Goal: Contribute content

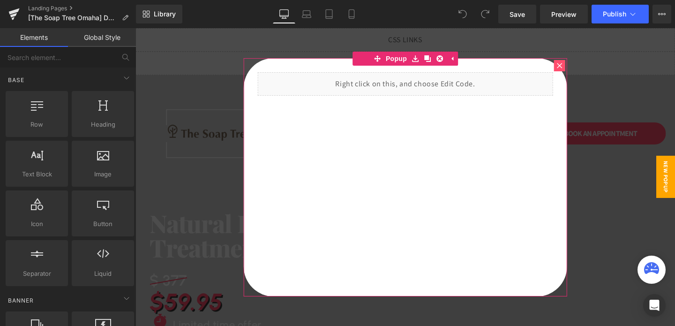
click at [559, 64] on icon at bounding box center [560, 66] width 6 height 6
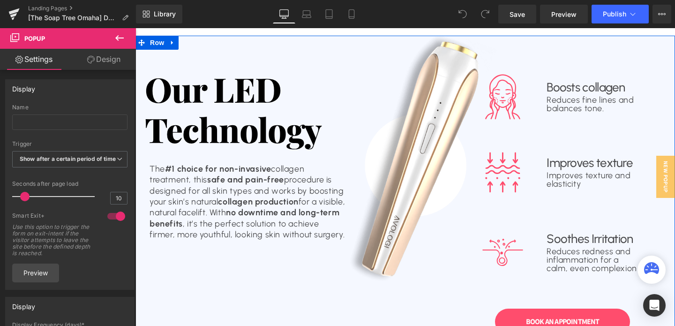
scroll to position [599, 0]
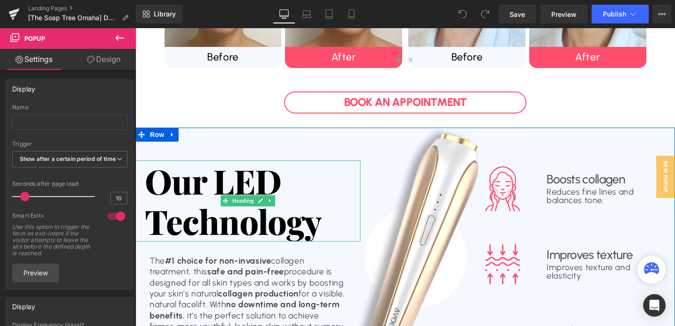
click at [244, 189] on h1 "Our LED Technology" at bounding box center [248, 200] width 206 height 81
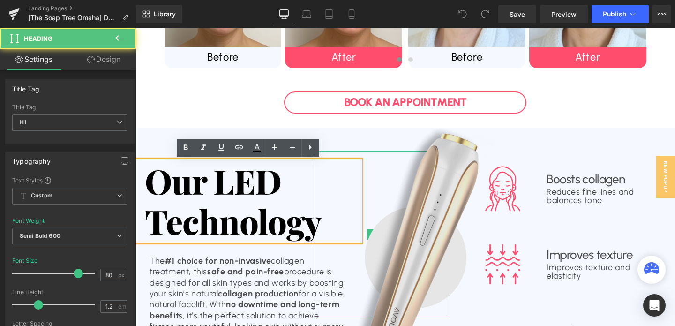
click at [282, 186] on img at bounding box center [382, 234] width 274 height 335
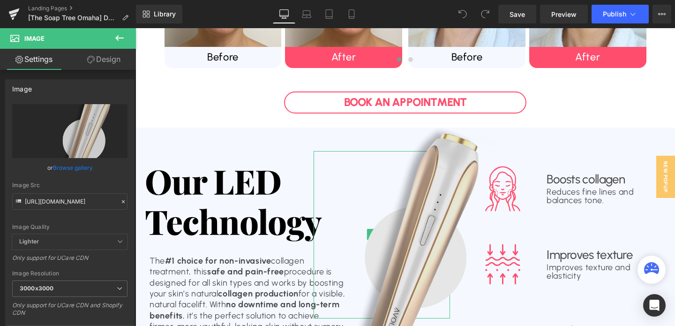
click at [271, 186] on img at bounding box center [382, 234] width 274 height 335
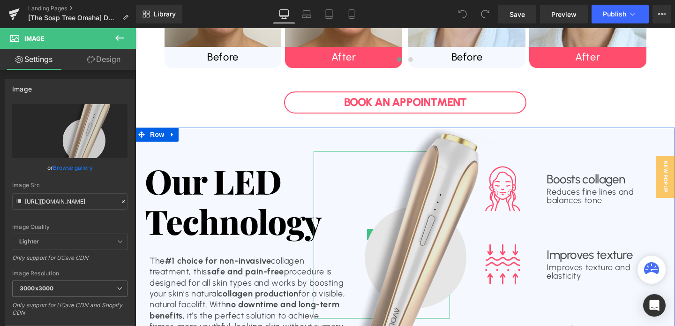
click at [271, 186] on img at bounding box center [382, 234] width 274 height 335
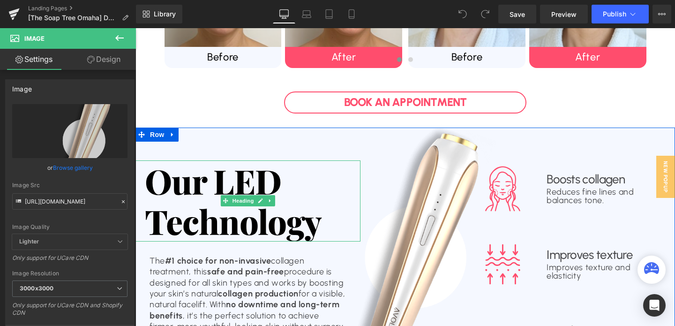
click at [240, 183] on h1 "Our LED Technology" at bounding box center [248, 200] width 206 height 81
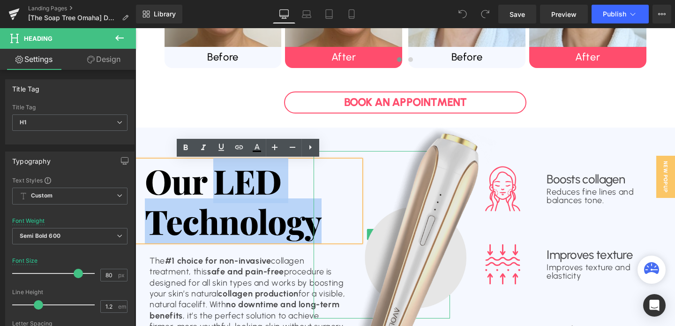
drag, startPoint x: 223, startPoint y: 182, endPoint x: 274, endPoint y: 177, distance: 50.9
click at [274, 177] on div "Our LED Technology Heading The #1 choice for non-invasive collagen treatment, t…" at bounding box center [405, 296] width 540 height 337
click at [274, 177] on img at bounding box center [382, 234] width 274 height 335
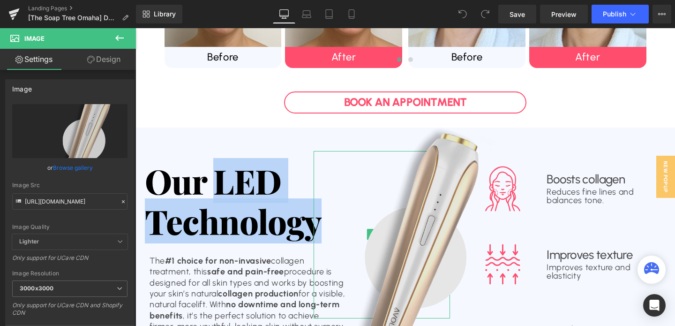
click at [270, 178] on img at bounding box center [382, 234] width 274 height 335
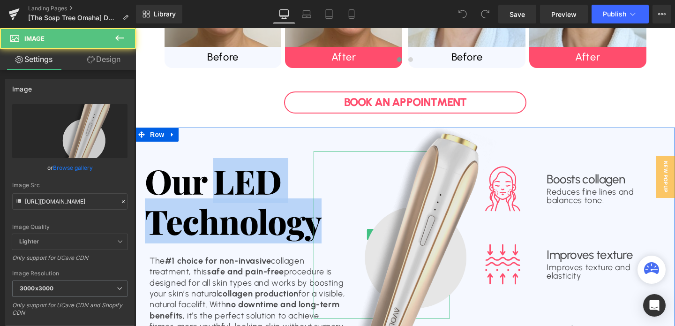
click at [262, 203] on img at bounding box center [382, 234] width 274 height 335
click at [265, 171] on img at bounding box center [382, 234] width 274 height 335
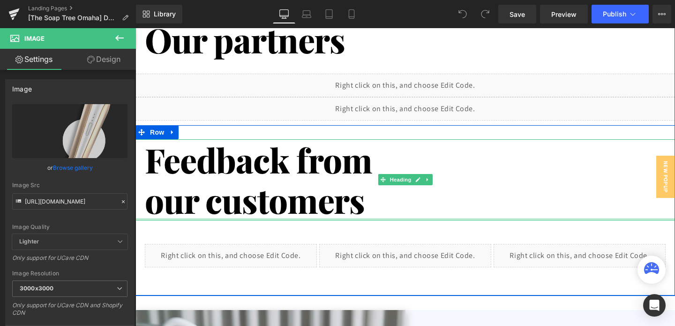
scroll to position [1084, 0]
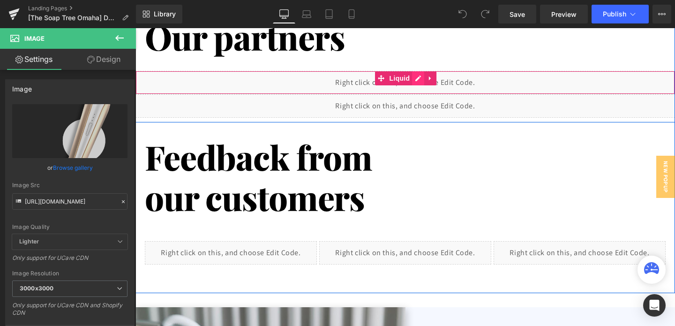
click at [414, 76] on div "Liquid" at bounding box center [405, 82] width 540 height 23
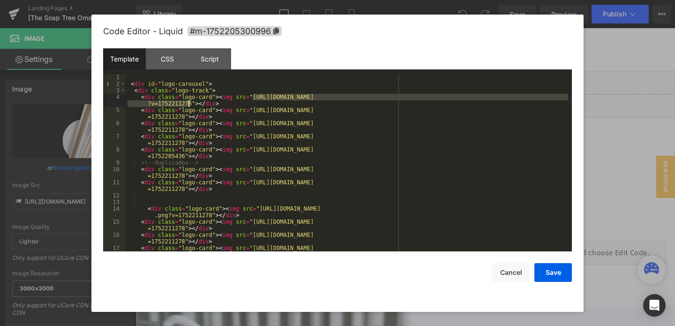
drag, startPoint x: 252, startPoint y: 97, endPoint x: 190, endPoint y: 105, distance: 62.9
click at [190, 105] on div "< div id = "logo-carousel" > < div class = "logo-track" > < div class = "logo-c…" at bounding box center [347, 172] width 443 height 197
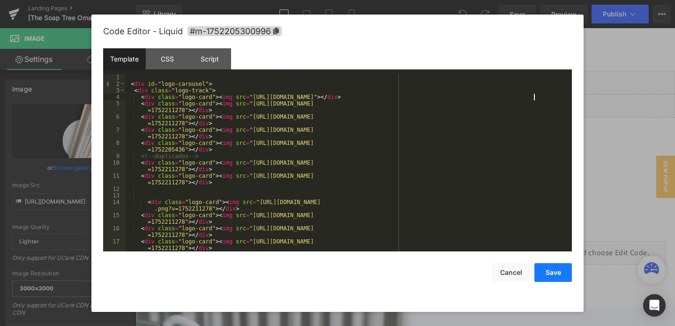
click at [553, 274] on button "Save" at bounding box center [553, 272] width 38 height 19
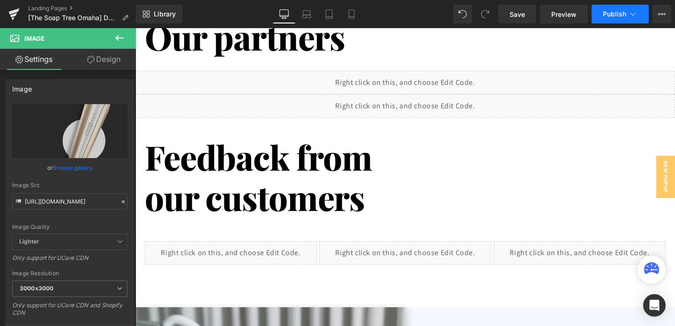
click at [611, 13] on span "Publish" at bounding box center [614, 14] width 23 height 8
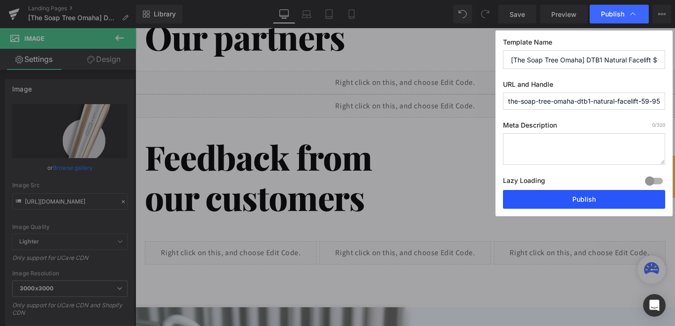
click at [562, 202] on button "Publish" at bounding box center [584, 199] width 162 height 19
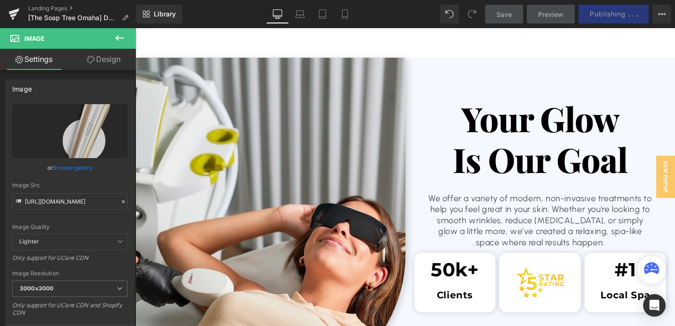
scroll to position [1339, 0]
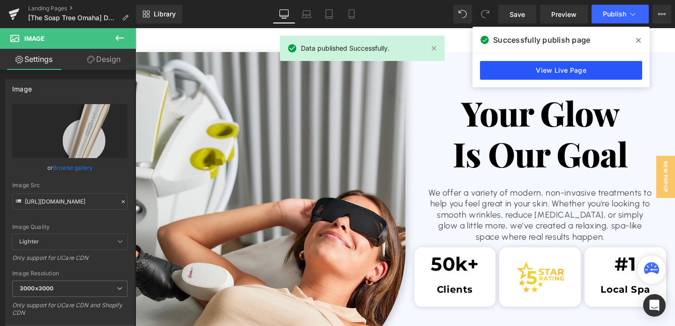
click at [563, 72] on link "View Live Page" at bounding box center [561, 70] width 162 height 19
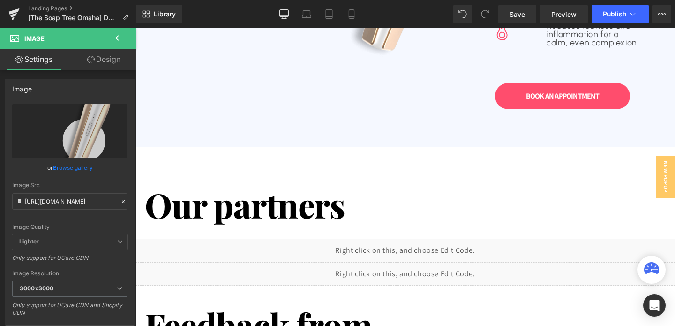
scroll to position [860, 0]
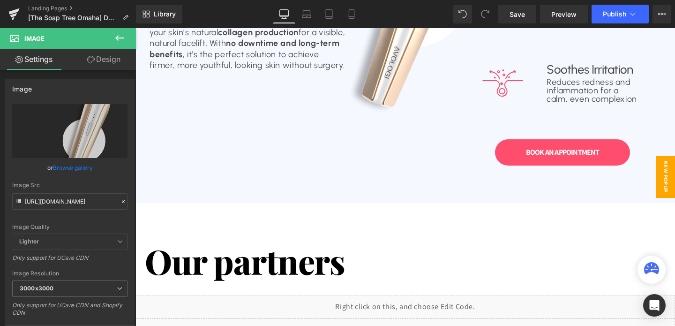
click at [666, 179] on span "New Popup" at bounding box center [665, 177] width 19 height 42
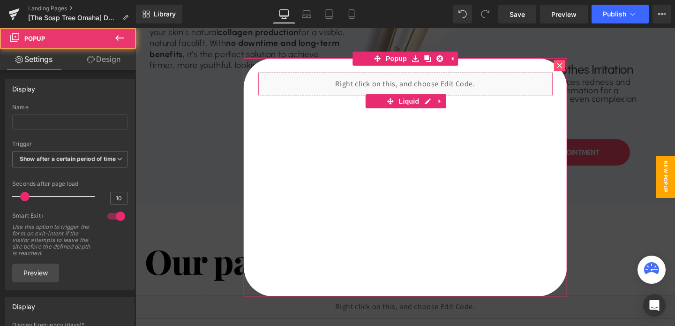
click at [431, 90] on div "Liquid" at bounding box center [405, 83] width 296 height 23
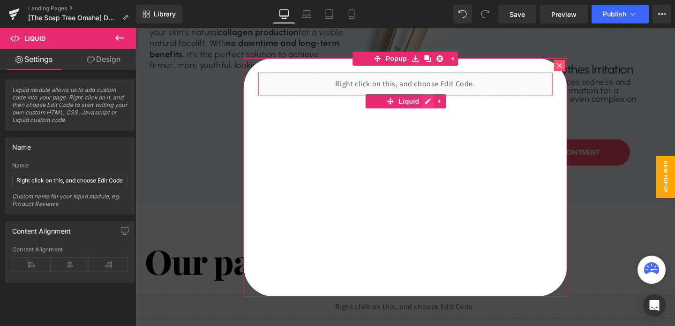
click at [423, 100] on div "Liquid" at bounding box center [405, 177] width 324 height 238
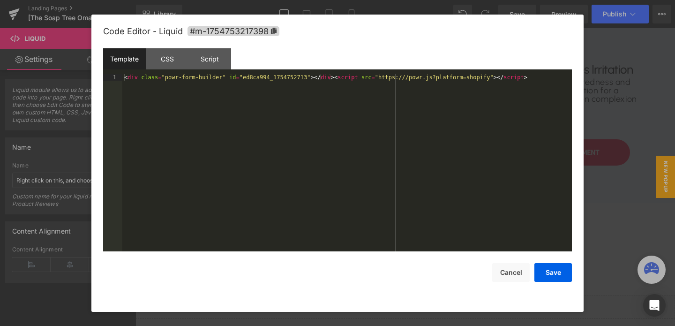
click at [302, 77] on div "< div class = "powr-form-builder" id = "ed8ca994_1754752713" > </ div > < scrip…" at bounding box center [347, 169] width 450 height 190
click at [548, 272] on button "Save" at bounding box center [553, 272] width 38 height 19
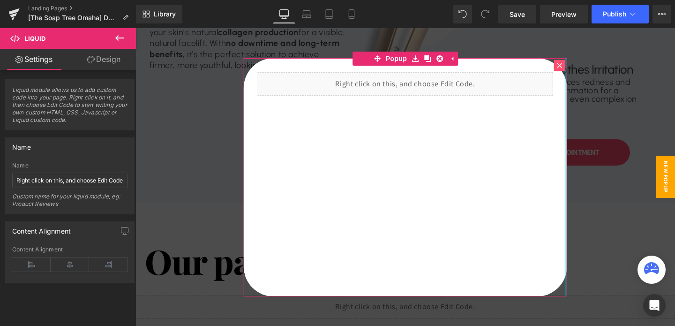
click at [566, 68] on div at bounding box center [566, 177] width 2 height 238
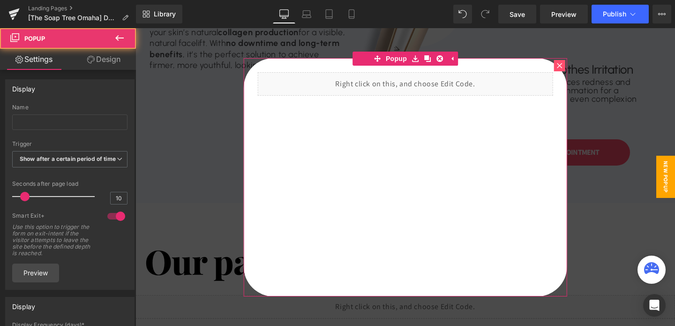
click at [563, 67] on div at bounding box center [559, 65] width 11 height 11
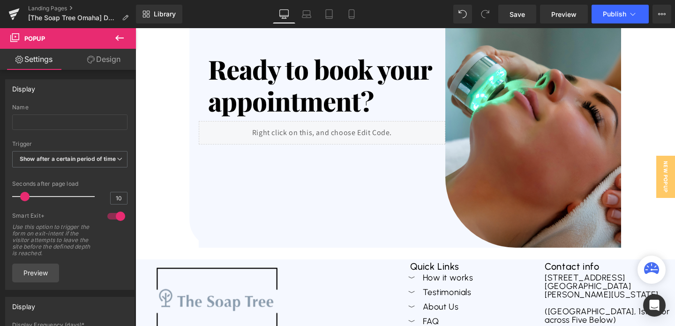
scroll to position [3236, 0]
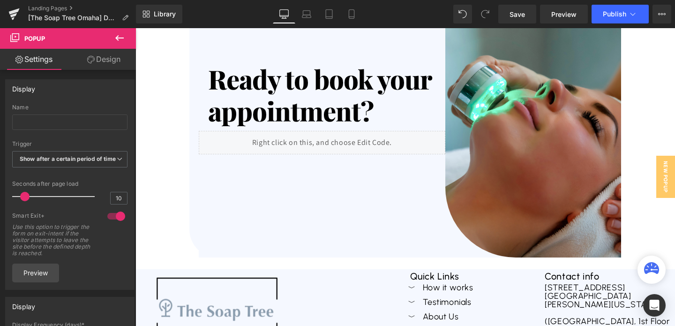
click at [318, 140] on div "Liquid" at bounding box center [322, 142] width 246 height 23
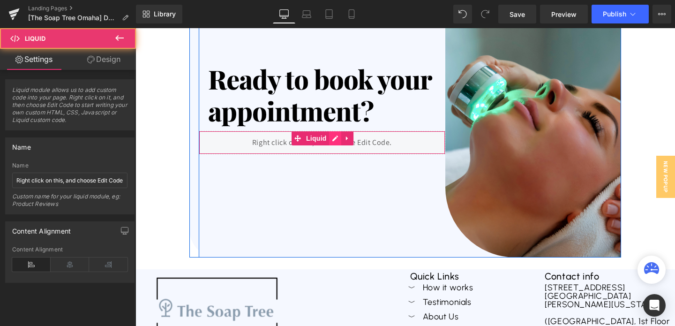
click at [330, 139] on div "Liquid" at bounding box center [322, 142] width 246 height 23
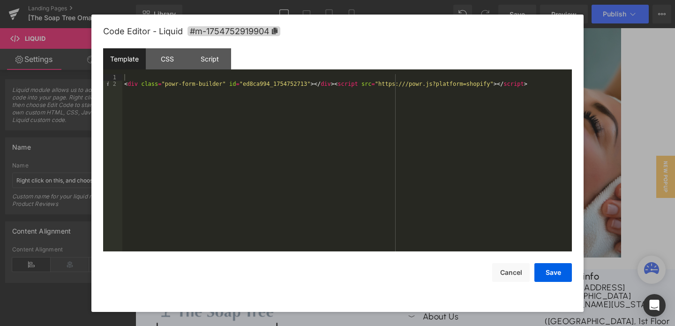
click at [209, 83] on div "< div class = "powr-form-builder" id = "ed8ca994_1754752713" > </ div > < scrip…" at bounding box center [347, 169] width 450 height 190
click at [543, 275] on button "Save" at bounding box center [553, 272] width 38 height 19
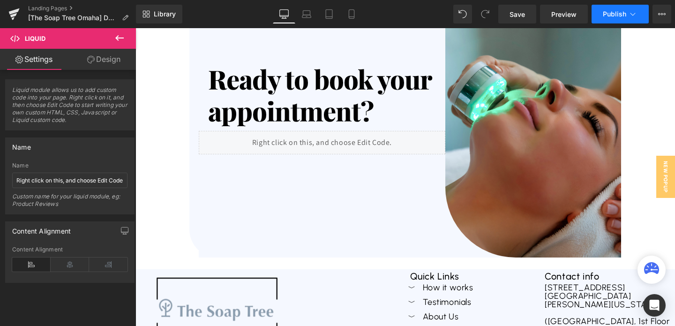
click at [621, 12] on span "Publish" at bounding box center [614, 14] width 23 height 8
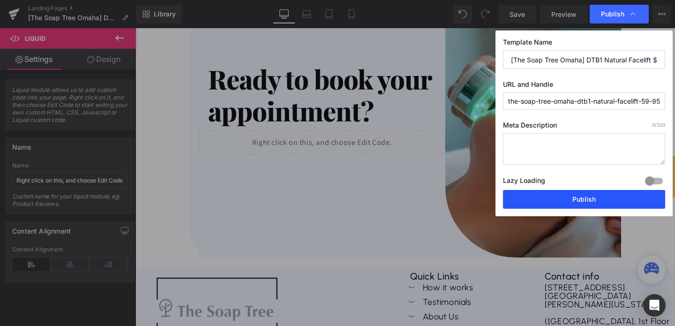
click at [539, 200] on button "Publish" at bounding box center [584, 199] width 162 height 19
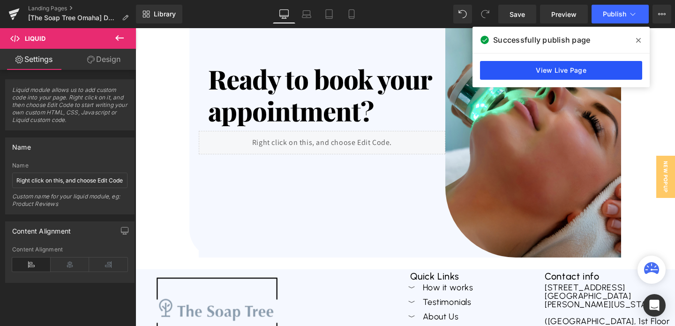
click at [547, 71] on link "View Live Page" at bounding box center [561, 70] width 162 height 19
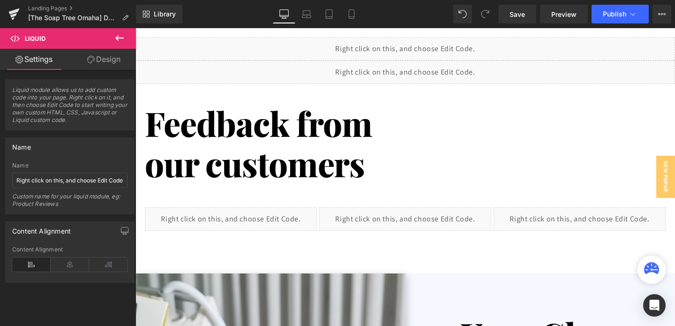
scroll to position [1106, 0]
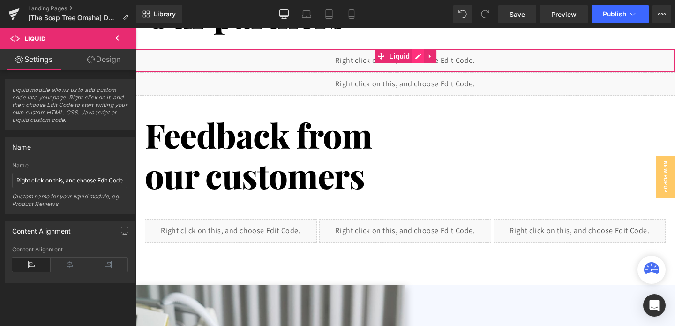
click at [417, 56] on div "Liquid" at bounding box center [405, 60] width 540 height 23
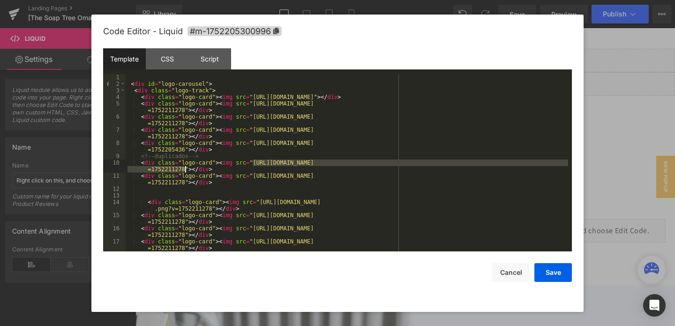
drag, startPoint x: 253, startPoint y: 163, endPoint x: 185, endPoint y: 171, distance: 68.4
click at [185, 171] on div "< div id = "logo-carousel" > < div class = "logo-track" > < div class = "logo-c…" at bounding box center [347, 172] width 443 height 197
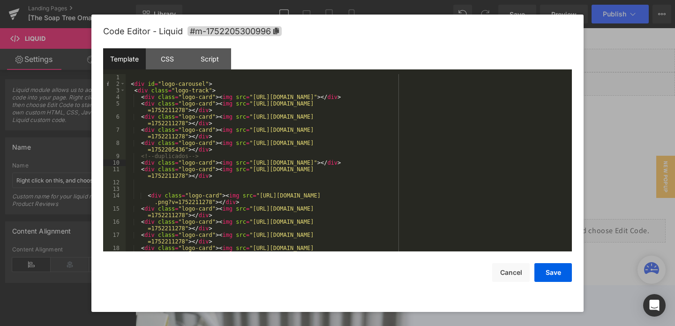
click at [200, 154] on div "< div id = "logo-carousel" > < div class = "logo-track" > < div class = "logo-c…" at bounding box center [347, 172] width 443 height 197
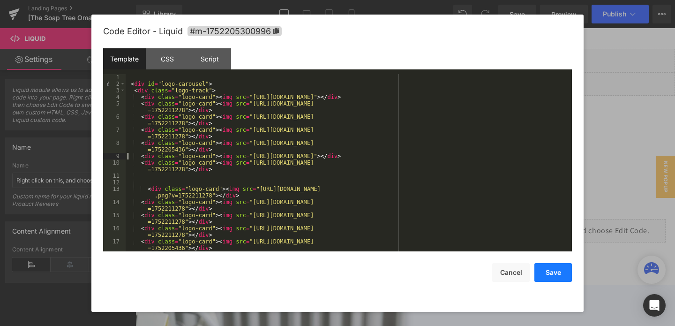
click at [558, 274] on button "Save" at bounding box center [553, 272] width 38 height 19
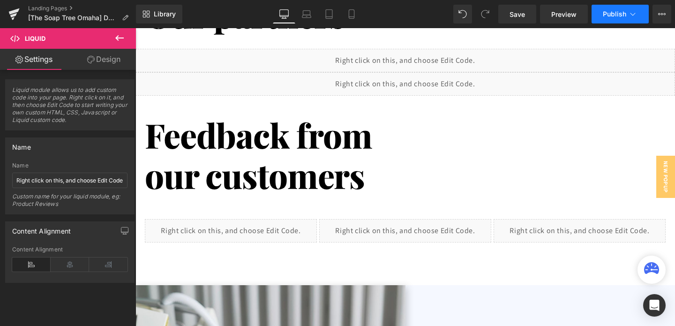
click at [605, 18] on button "Publish" at bounding box center [620, 14] width 57 height 19
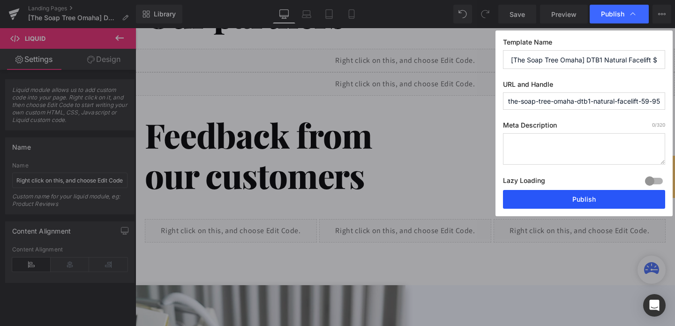
click at [565, 197] on button "Publish" at bounding box center [584, 199] width 162 height 19
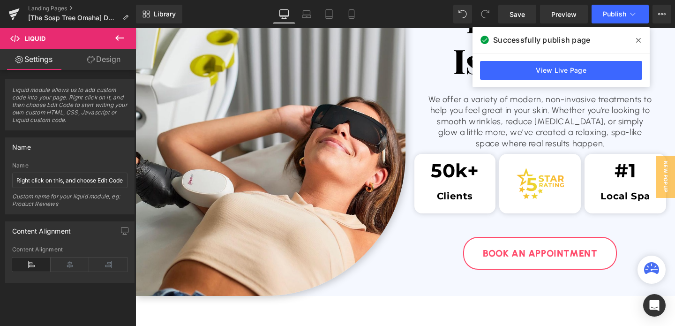
scroll to position [1433, 0]
click at [502, 258] on span "Book An APPOINTMENT" at bounding box center [540, 252] width 114 height 17
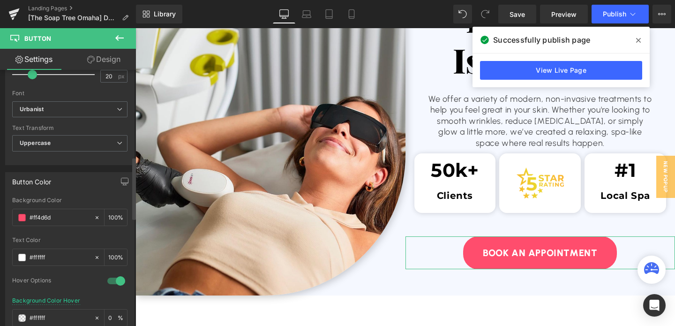
scroll to position [366, 0]
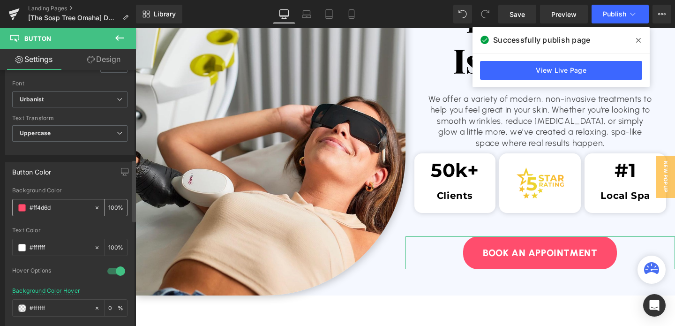
click at [49, 210] on input "#ff4d6d" at bounding box center [60, 208] width 60 height 10
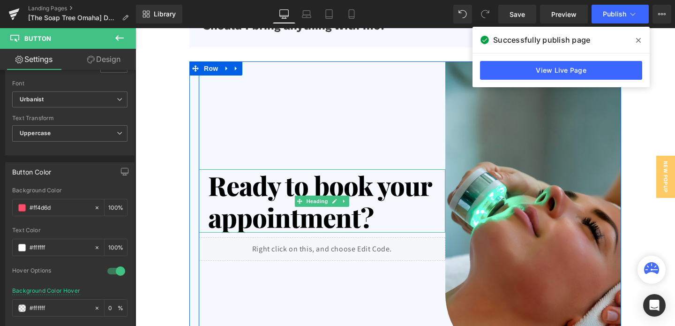
scroll to position [3171, 0]
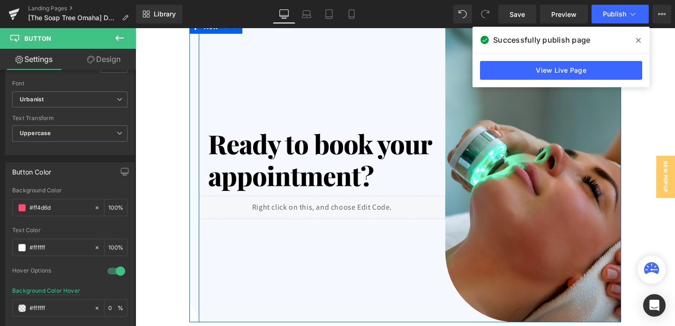
click at [322, 208] on div "Liquid" at bounding box center [322, 206] width 246 height 23
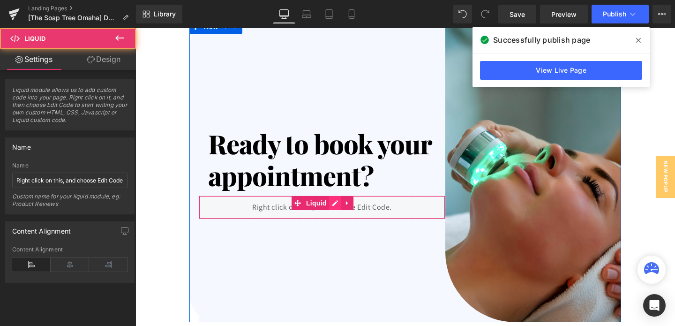
click at [332, 202] on div "Liquid" at bounding box center [322, 206] width 246 height 23
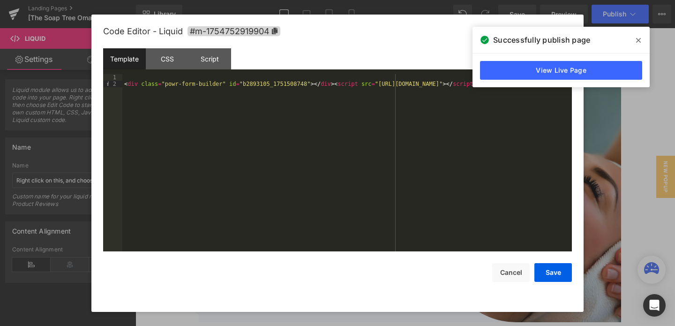
click at [238, 87] on div "< div class = "powr-form-builder" id = "b2893105_1751508748" > </ div > < scrip…" at bounding box center [347, 169] width 450 height 190
click at [550, 278] on button "Save" at bounding box center [553, 272] width 38 height 19
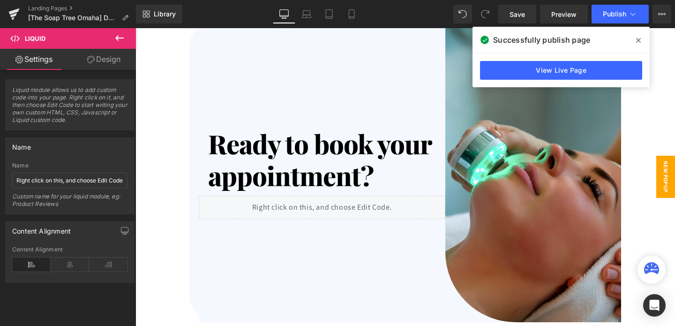
click at [664, 173] on span "New Popup" at bounding box center [665, 177] width 19 height 42
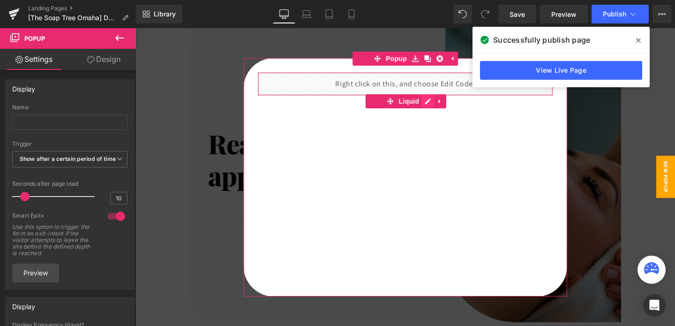
click at [426, 102] on div "Liquid" at bounding box center [405, 177] width 324 height 238
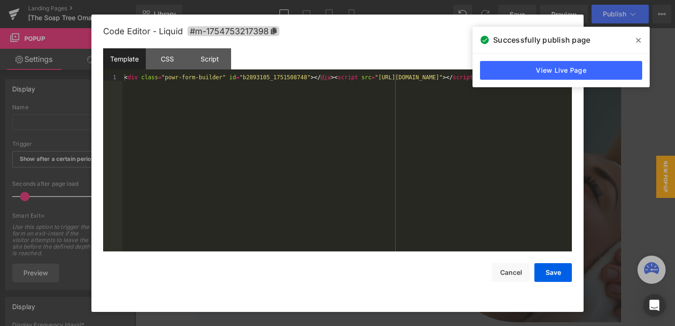
click at [233, 78] on div "< div class = "powr-form-builder" id = "b2893105_1751508748" > </ div > < scrip…" at bounding box center [347, 169] width 450 height 190
click at [552, 277] on button "Save" at bounding box center [553, 272] width 38 height 19
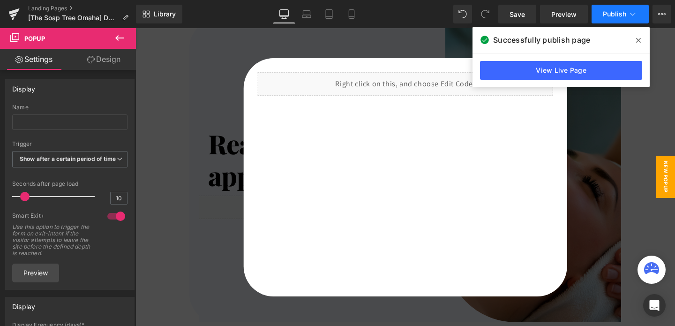
click at [623, 18] on span "Publish" at bounding box center [614, 14] width 23 height 8
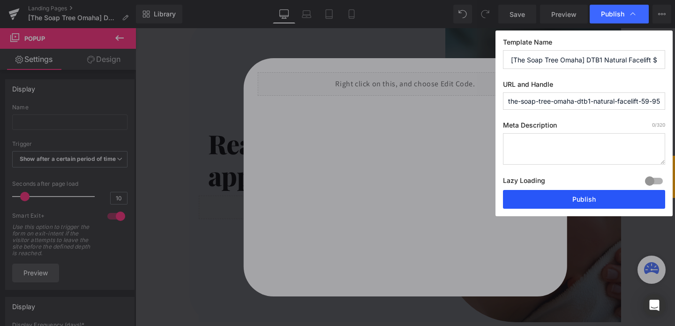
click at [576, 197] on button "Publish" at bounding box center [584, 199] width 162 height 19
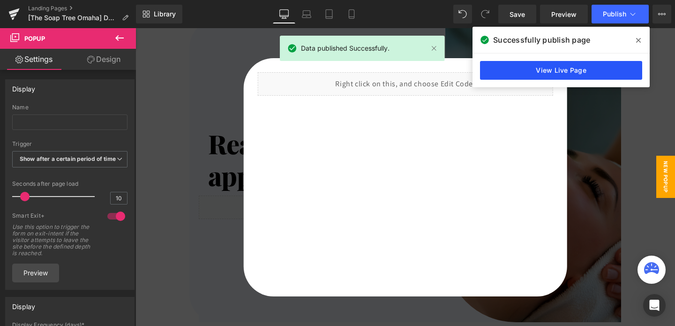
click at [542, 72] on link "View Live Page" at bounding box center [561, 70] width 162 height 19
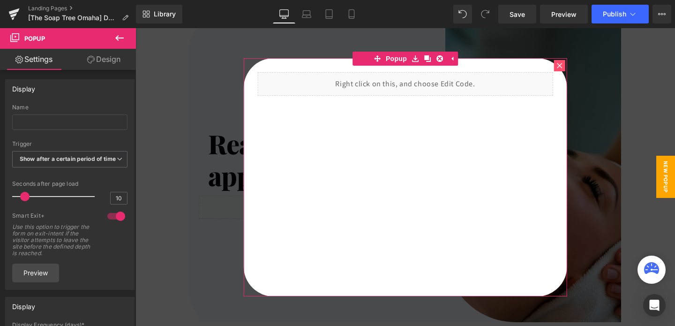
click at [559, 64] on icon at bounding box center [560, 66] width 6 height 6
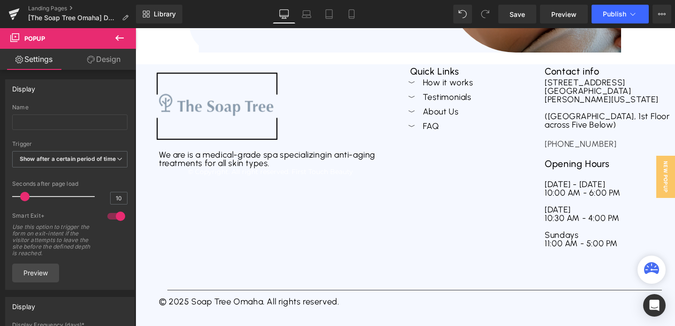
scroll to position [3590, 0]
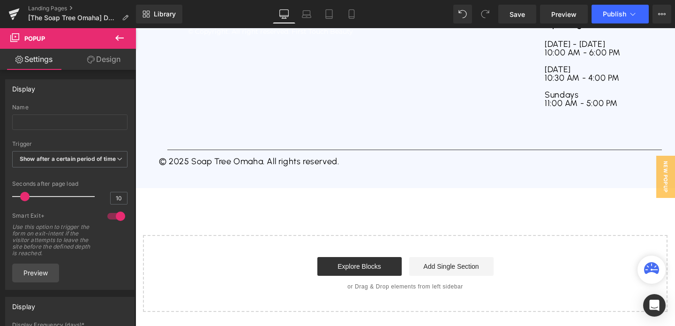
click at [120, 40] on icon at bounding box center [119, 37] width 11 height 11
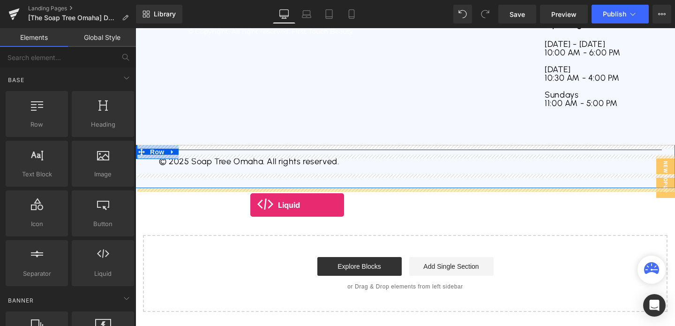
drag, startPoint x: 232, startPoint y: 285, endPoint x: 250, endPoint y: 205, distance: 82.8
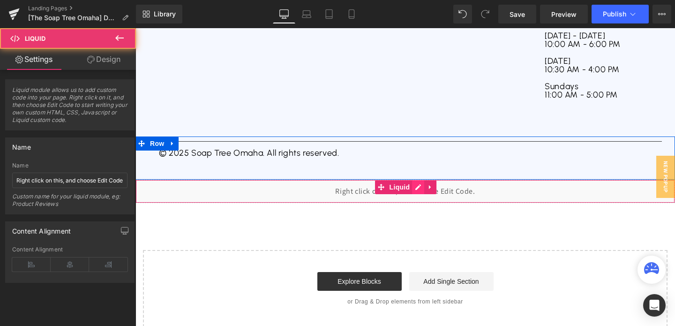
click at [415, 195] on div "Liquid" at bounding box center [405, 191] width 540 height 23
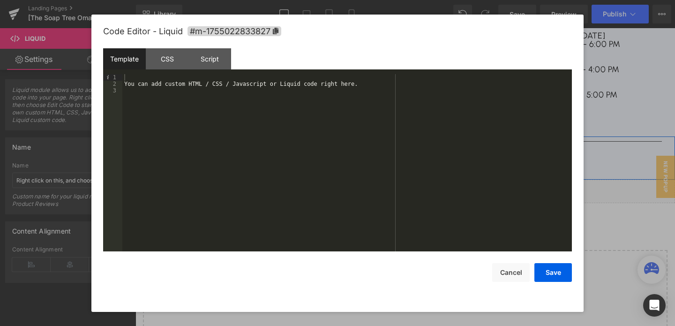
click at [160, 85] on div "You can add custom HTML / CSS / Javascript or Liquid code right here." at bounding box center [347, 169] width 450 height 190
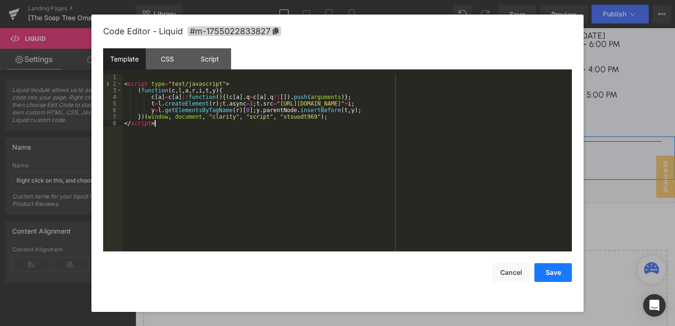
click at [544, 268] on button "Save" at bounding box center [553, 272] width 38 height 19
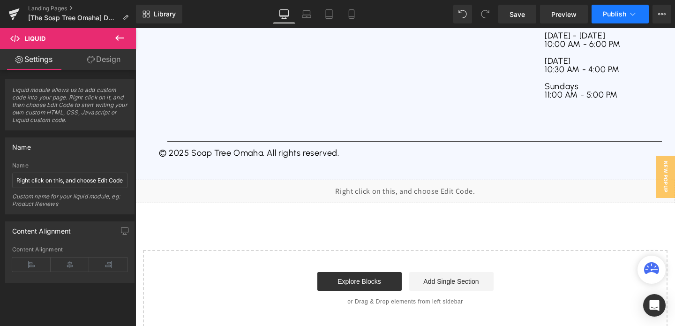
click at [602, 10] on button "Publish" at bounding box center [620, 14] width 57 height 19
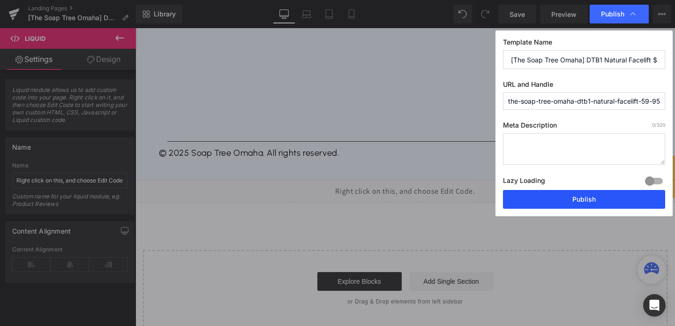
click at [547, 199] on button "Publish" at bounding box center [584, 199] width 162 height 19
